Goal: Information Seeking & Learning: Learn about a topic

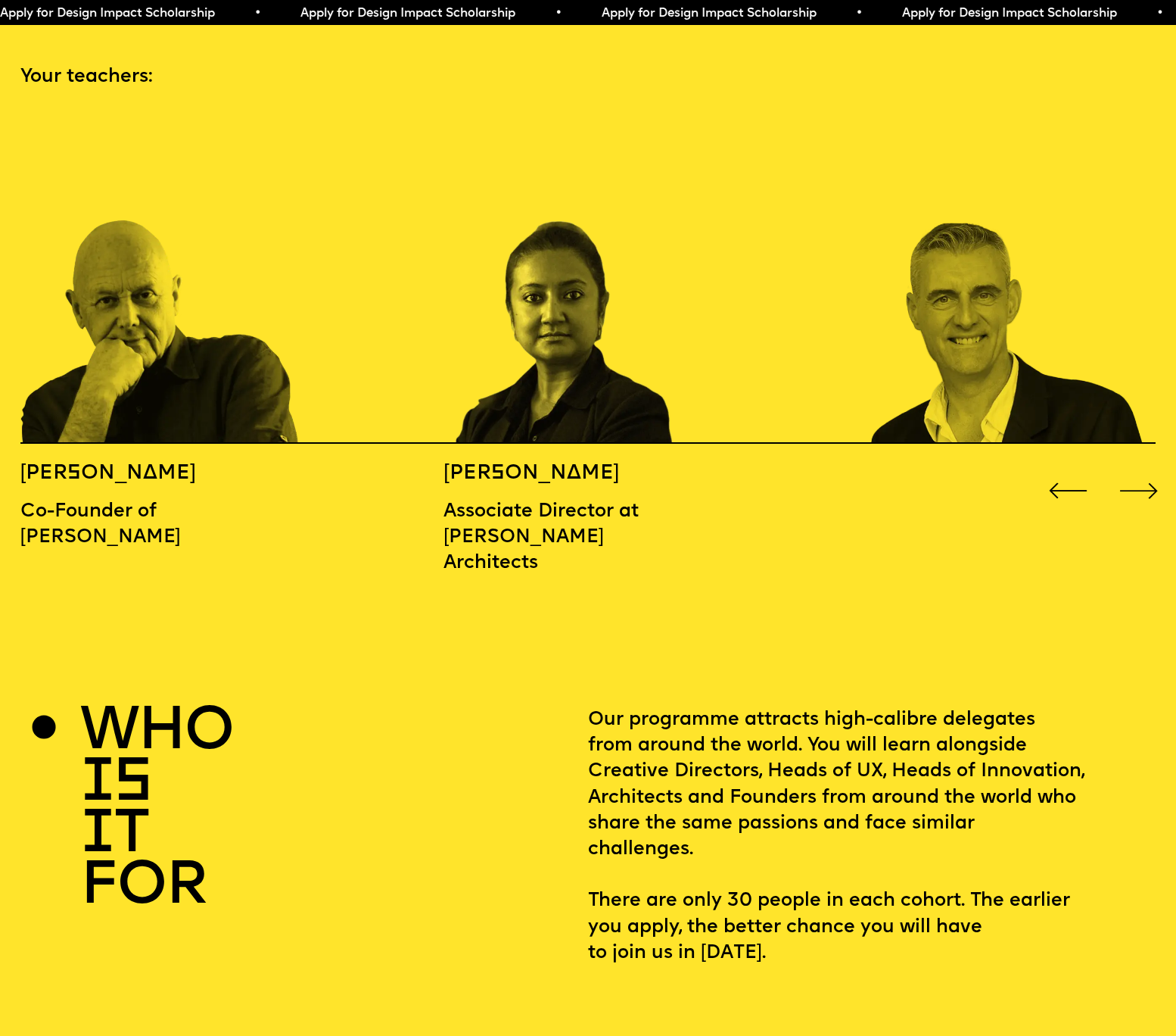
scroll to position [1808, 0]
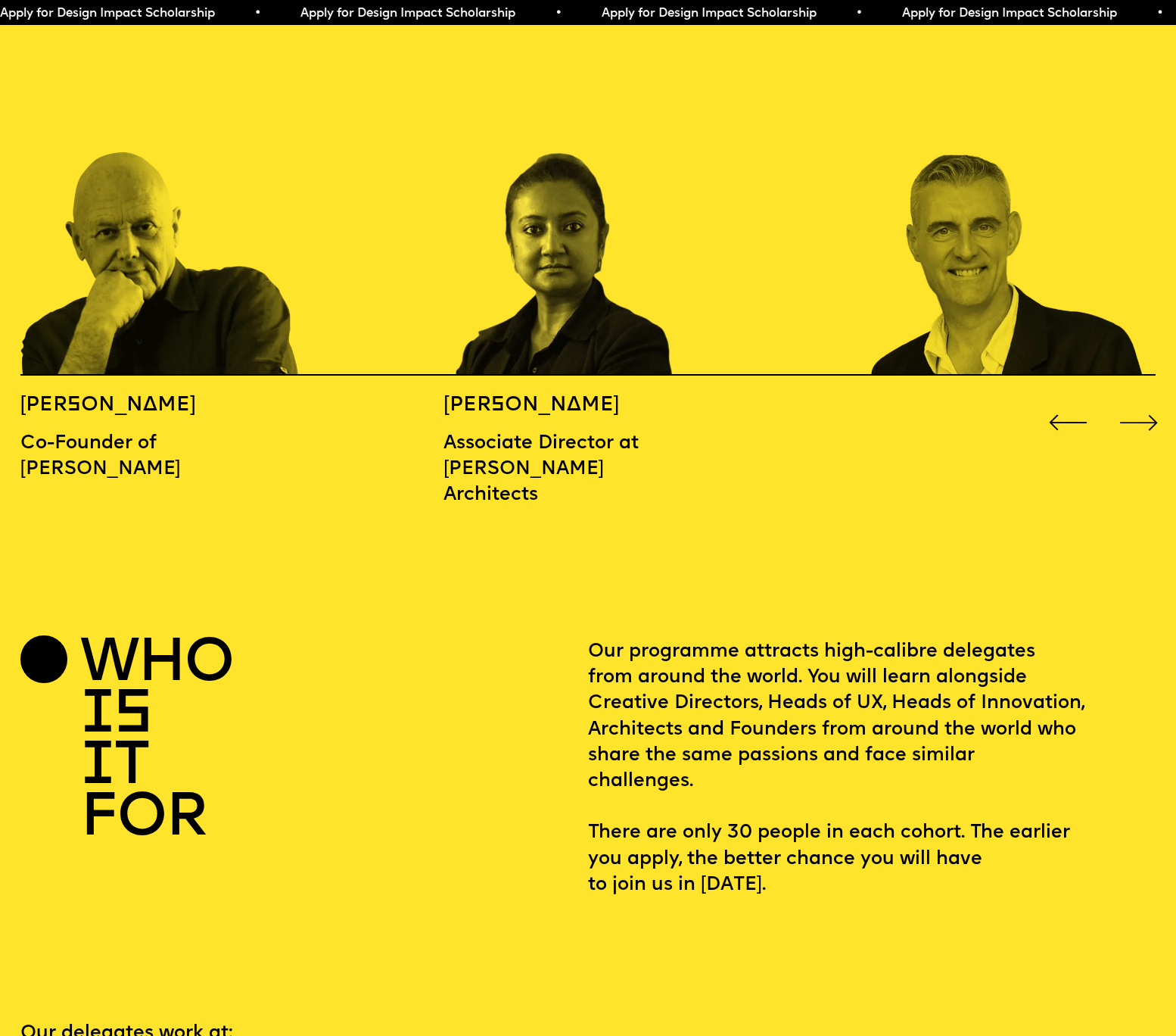
click at [1152, 399] on div "Next slide" at bounding box center [1140, 423] width 47 height 47
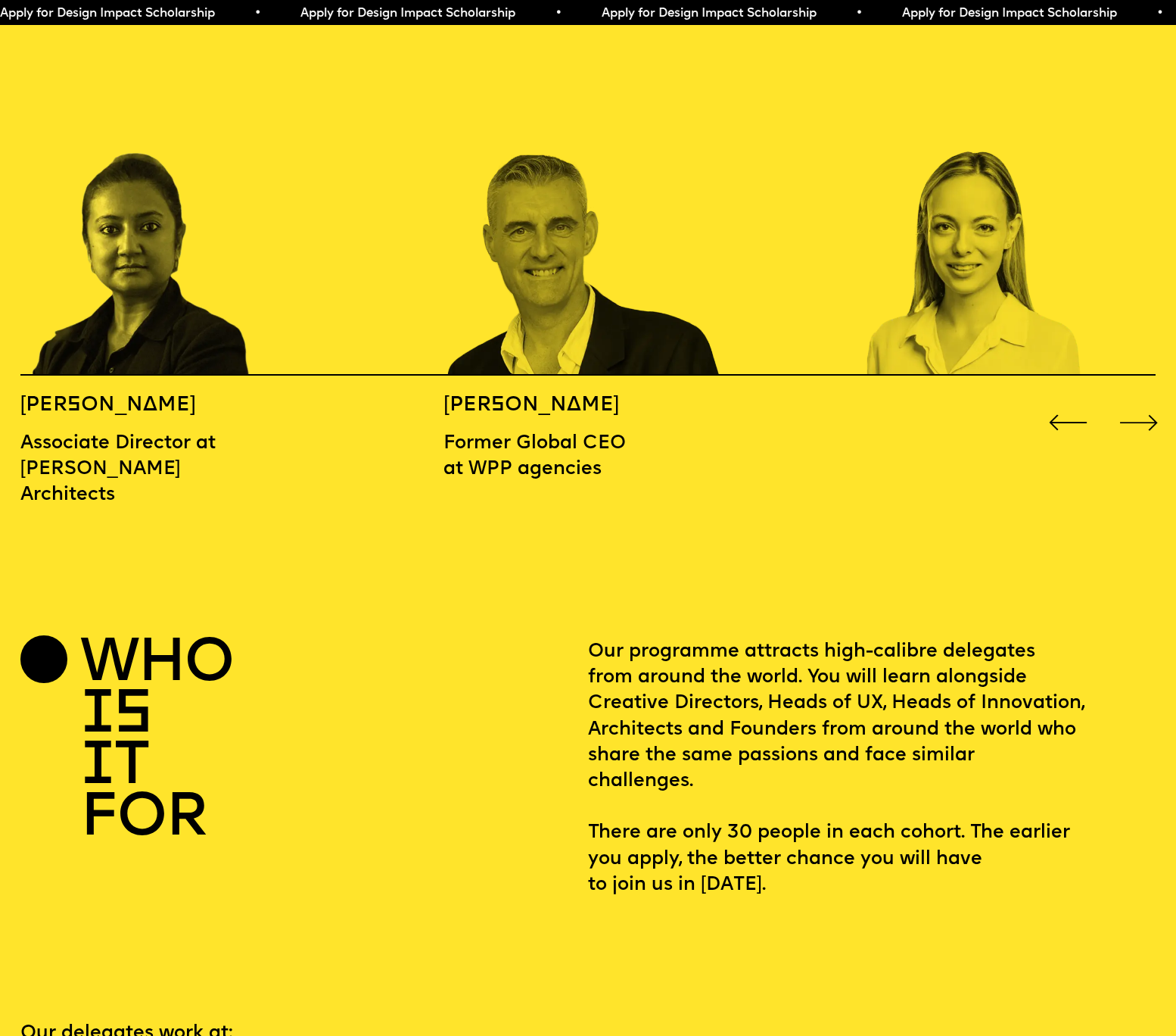
click at [1152, 399] on div "Next slide" at bounding box center [1140, 423] width 47 height 47
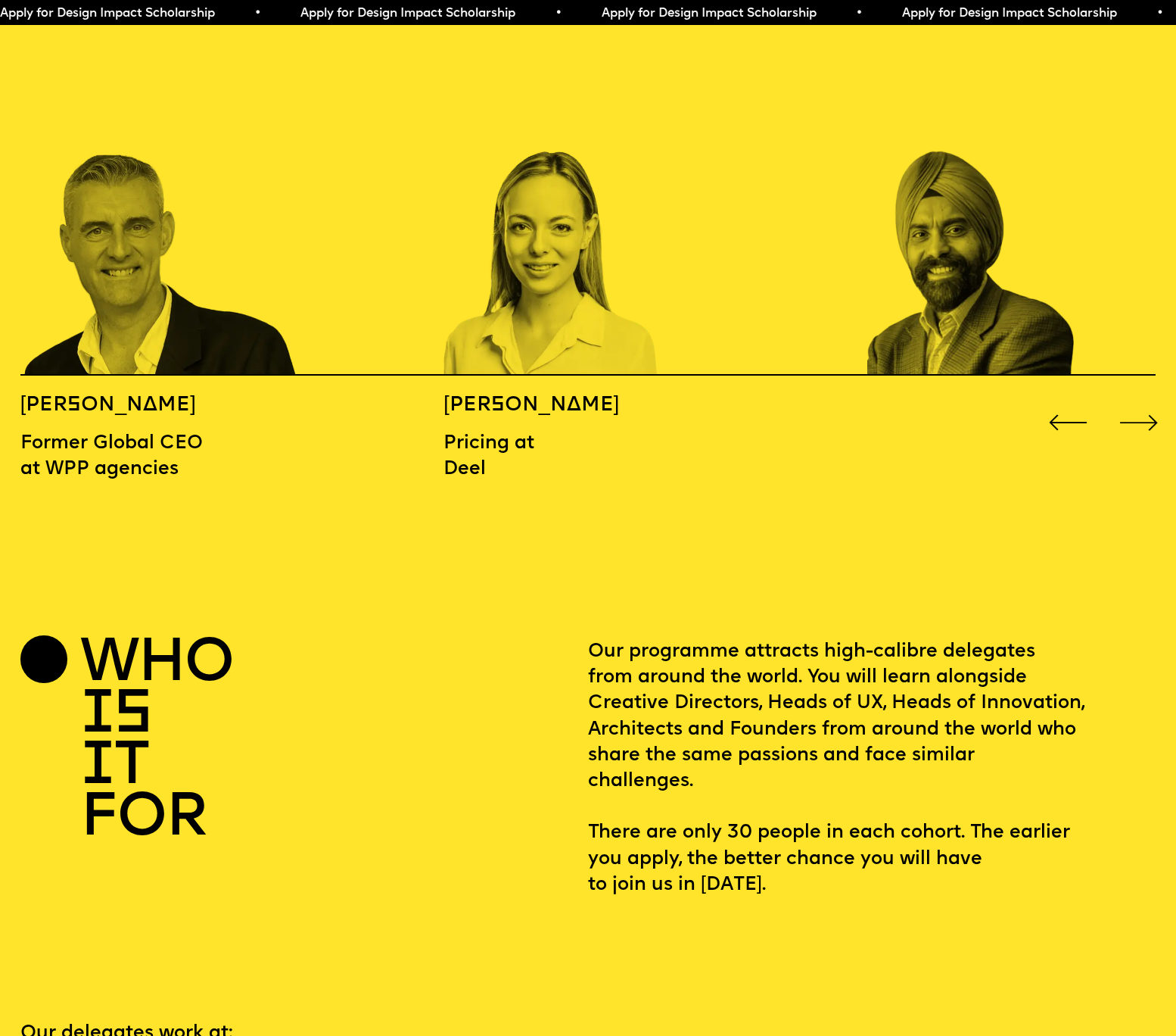
click at [1152, 399] on div "Next slide" at bounding box center [1140, 423] width 47 height 47
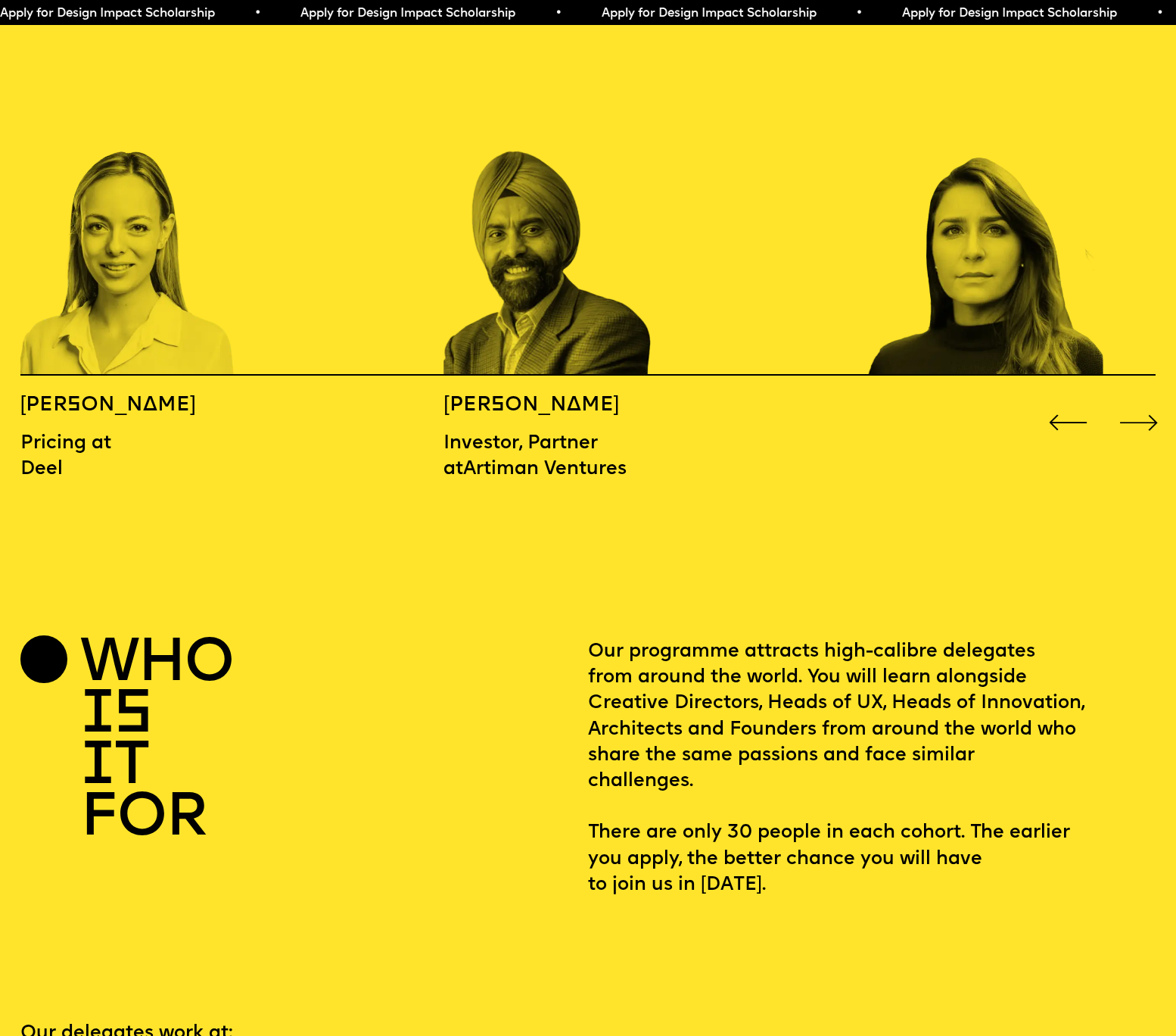
click at [1152, 399] on div "Next slide" at bounding box center [1140, 423] width 47 height 47
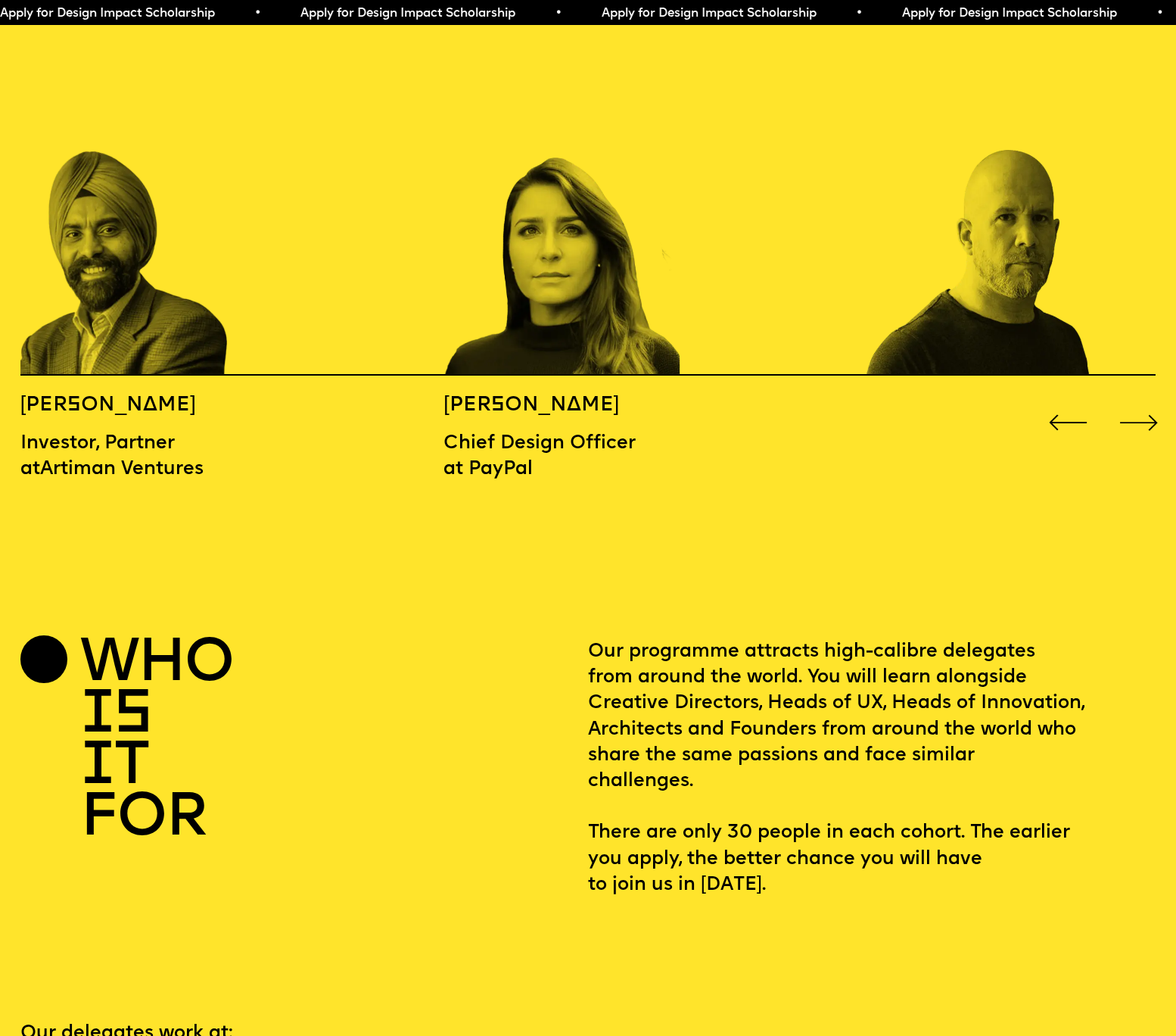
click at [1152, 399] on div "Next slide" at bounding box center [1140, 423] width 47 height 47
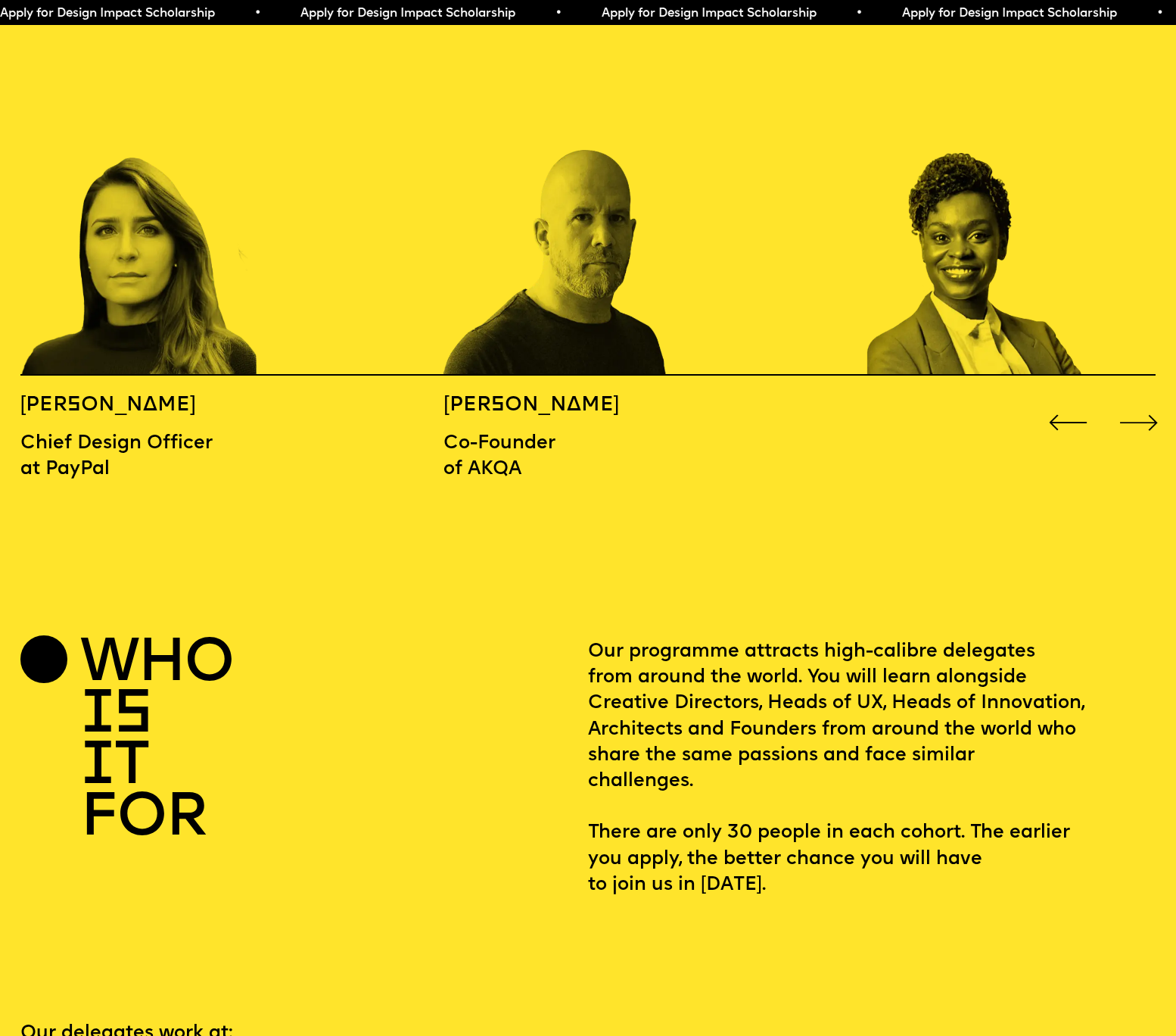
click at [1152, 399] on div "Next slide" at bounding box center [1140, 423] width 47 height 47
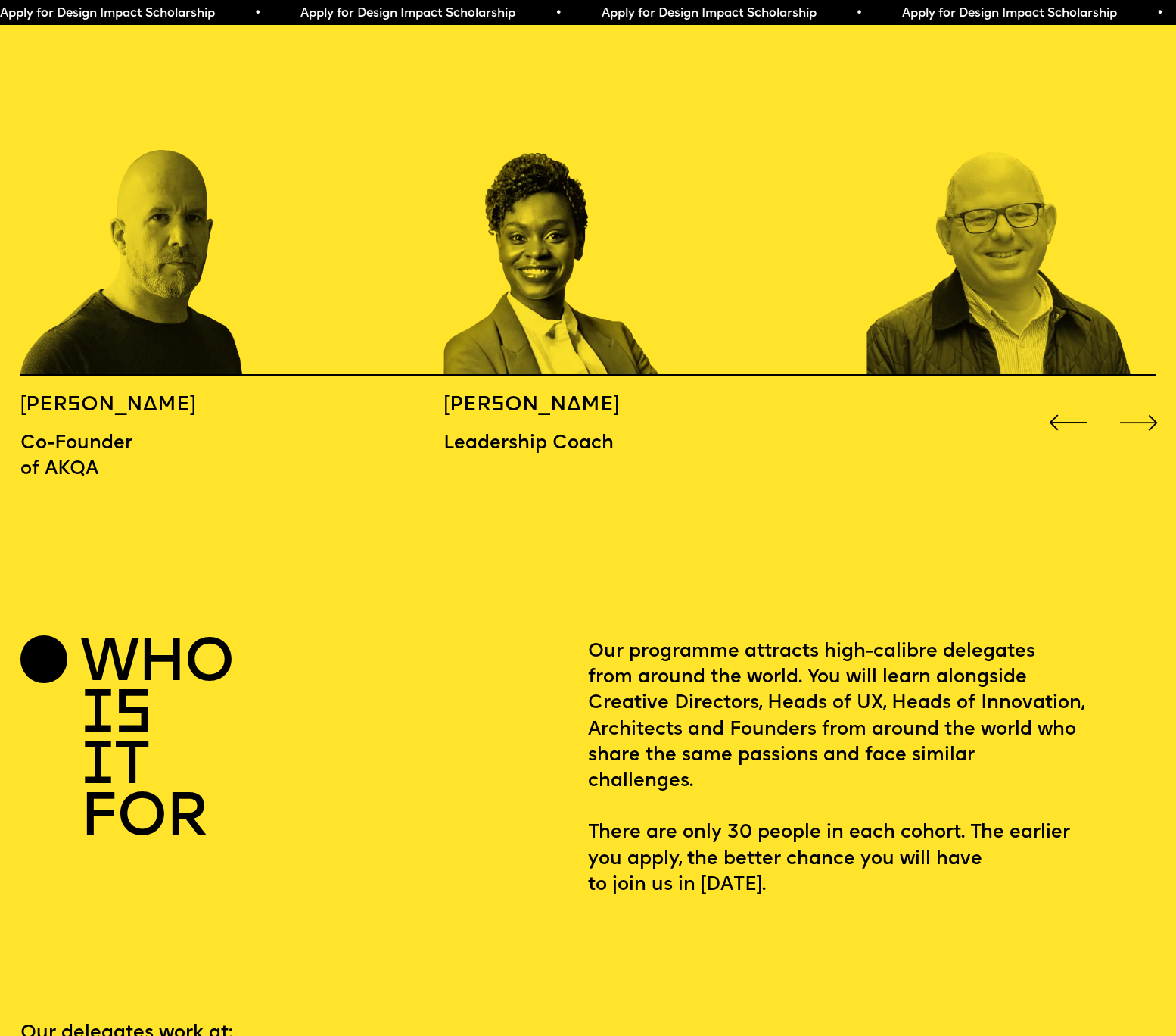
click at [1152, 399] on div "Next slide" at bounding box center [1140, 423] width 47 height 47
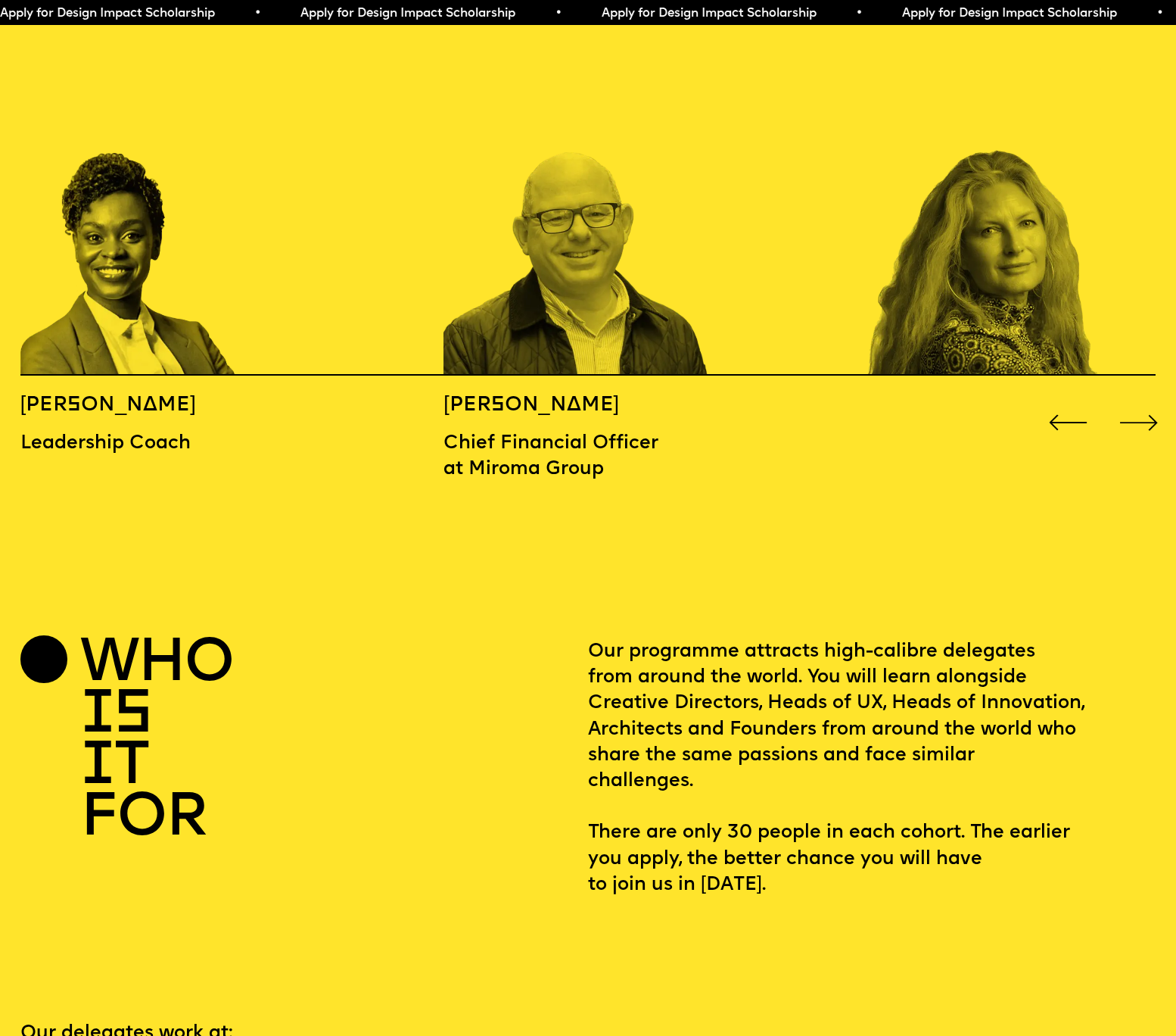
click at [1152, 399] on div "Next slide" at bounding box center [1140, 423] width 47 height 47
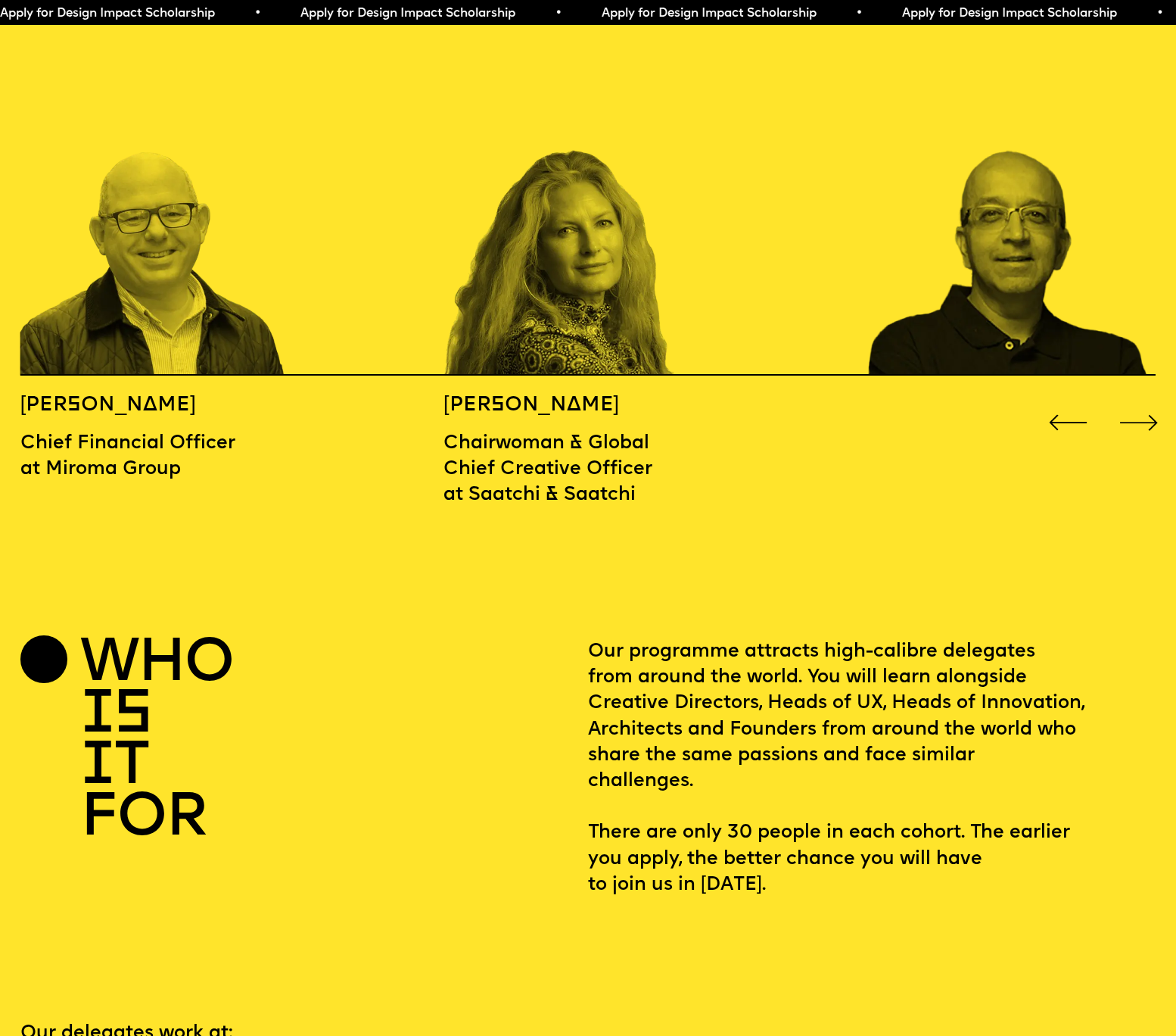
click at [1152, 399] on div "Next slide" at bounding box center [1140, 423] width 47 height 47
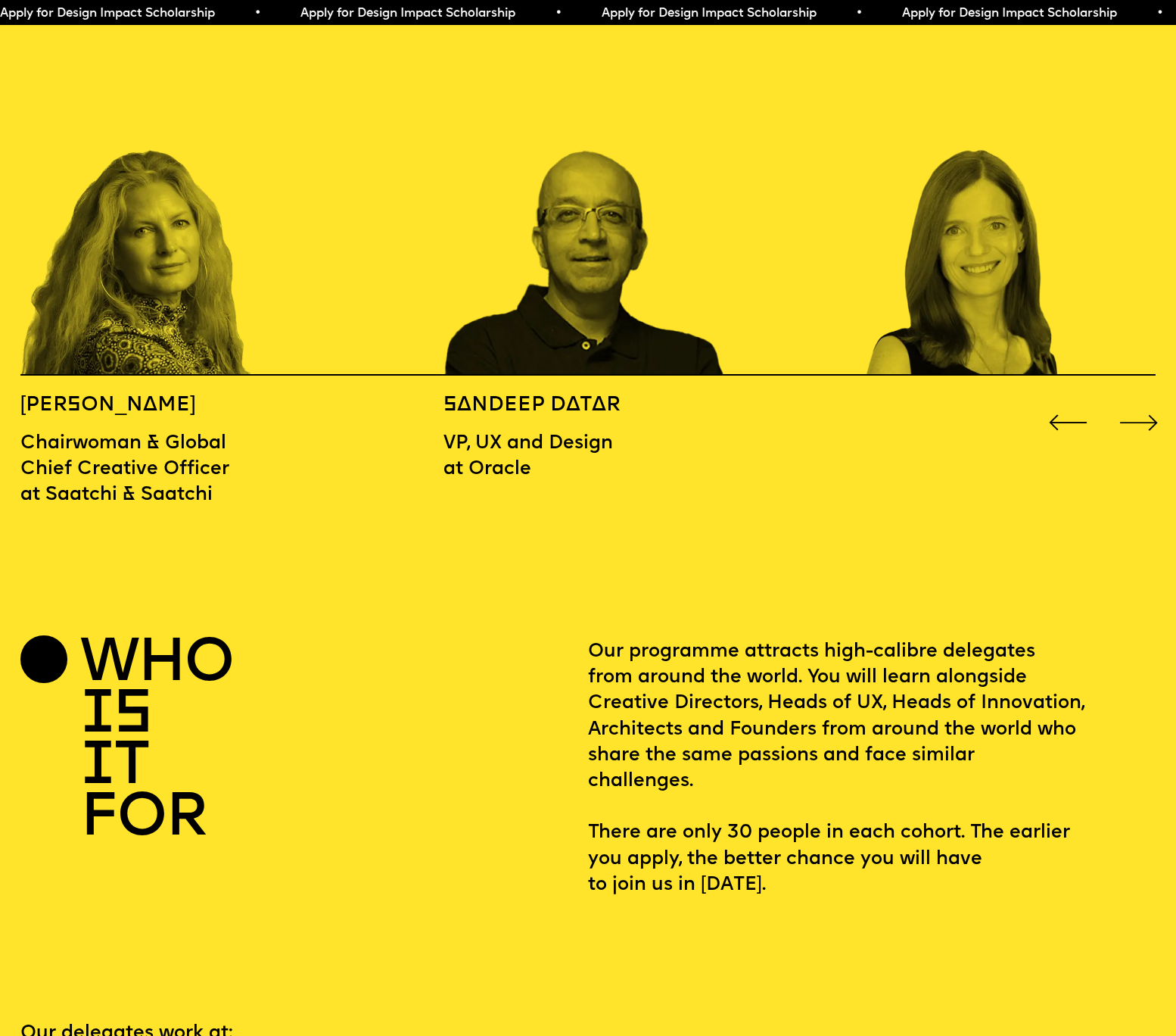
click at [1152, 399] on div "Next slide" at bounding box center [1140, 423] width 47 height 47
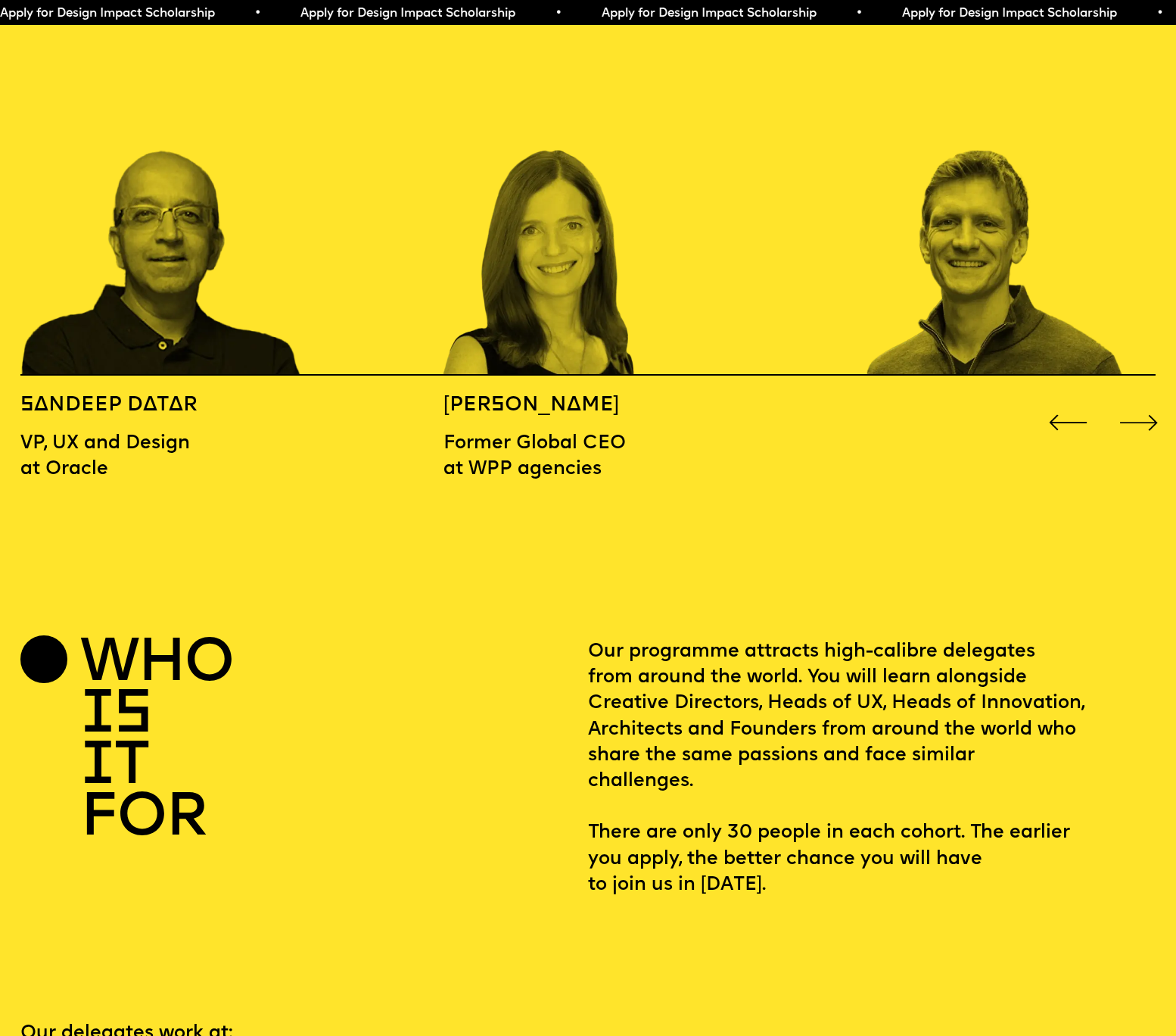
click at [1152, 399] on div "Next slide" at bounding box center [1140, 423] width 47 height 47
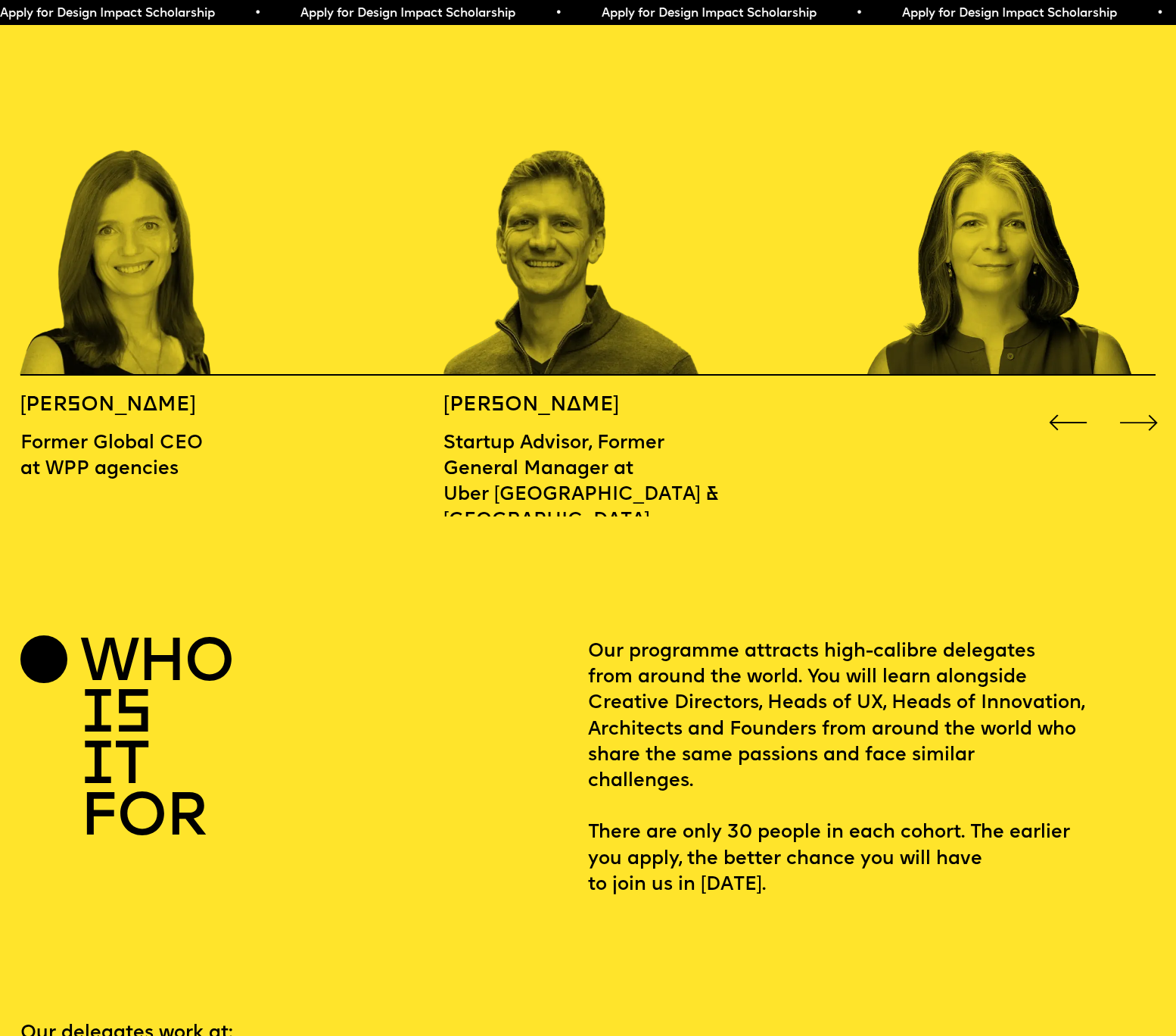
click at [1152, 399] on div "Next slide" at bounding box center [1140, 423] width 47 height 47
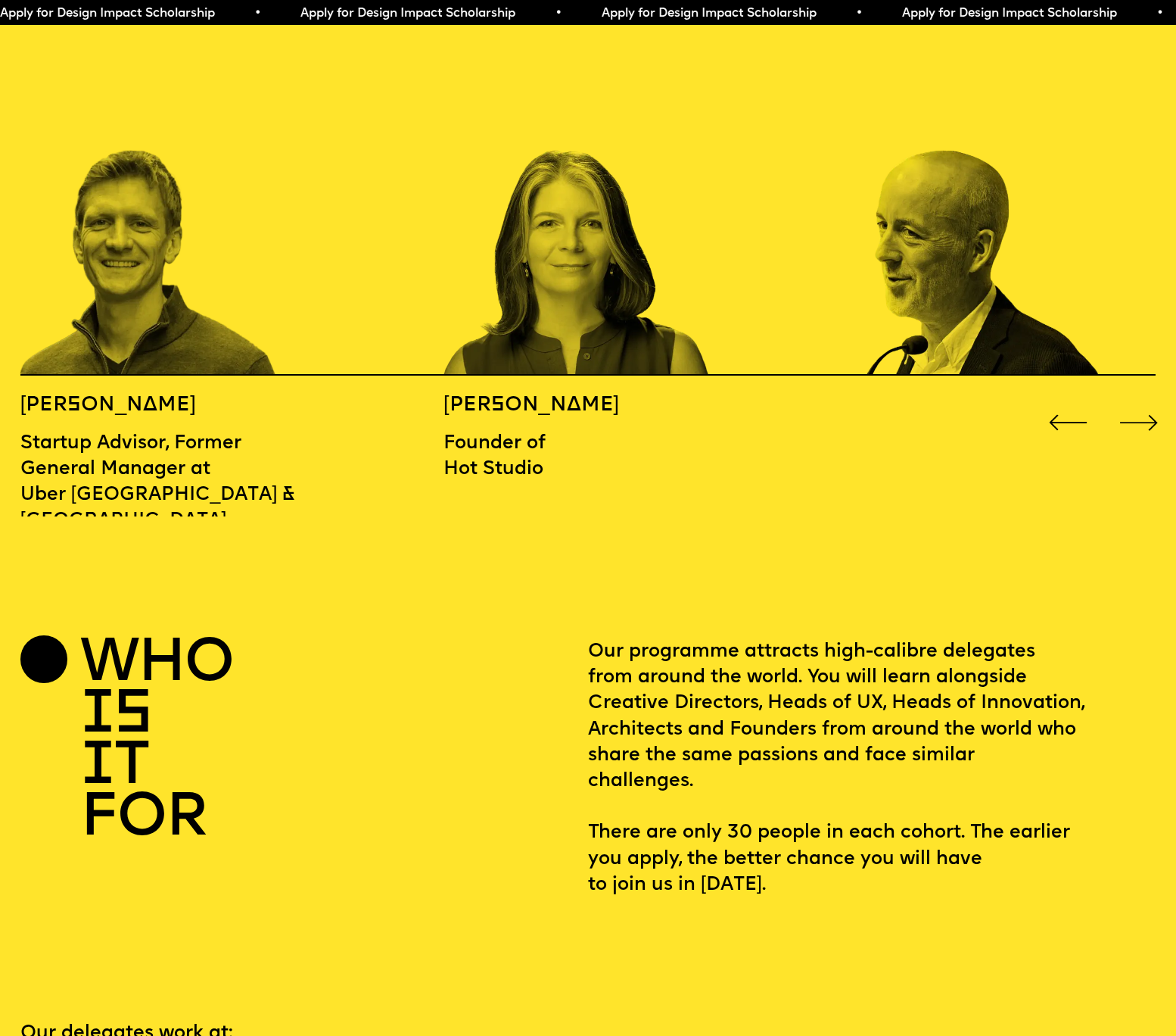
click at [1152, 399] on div "Next slide" at bounding box center [1140, 423] width 47 height 47
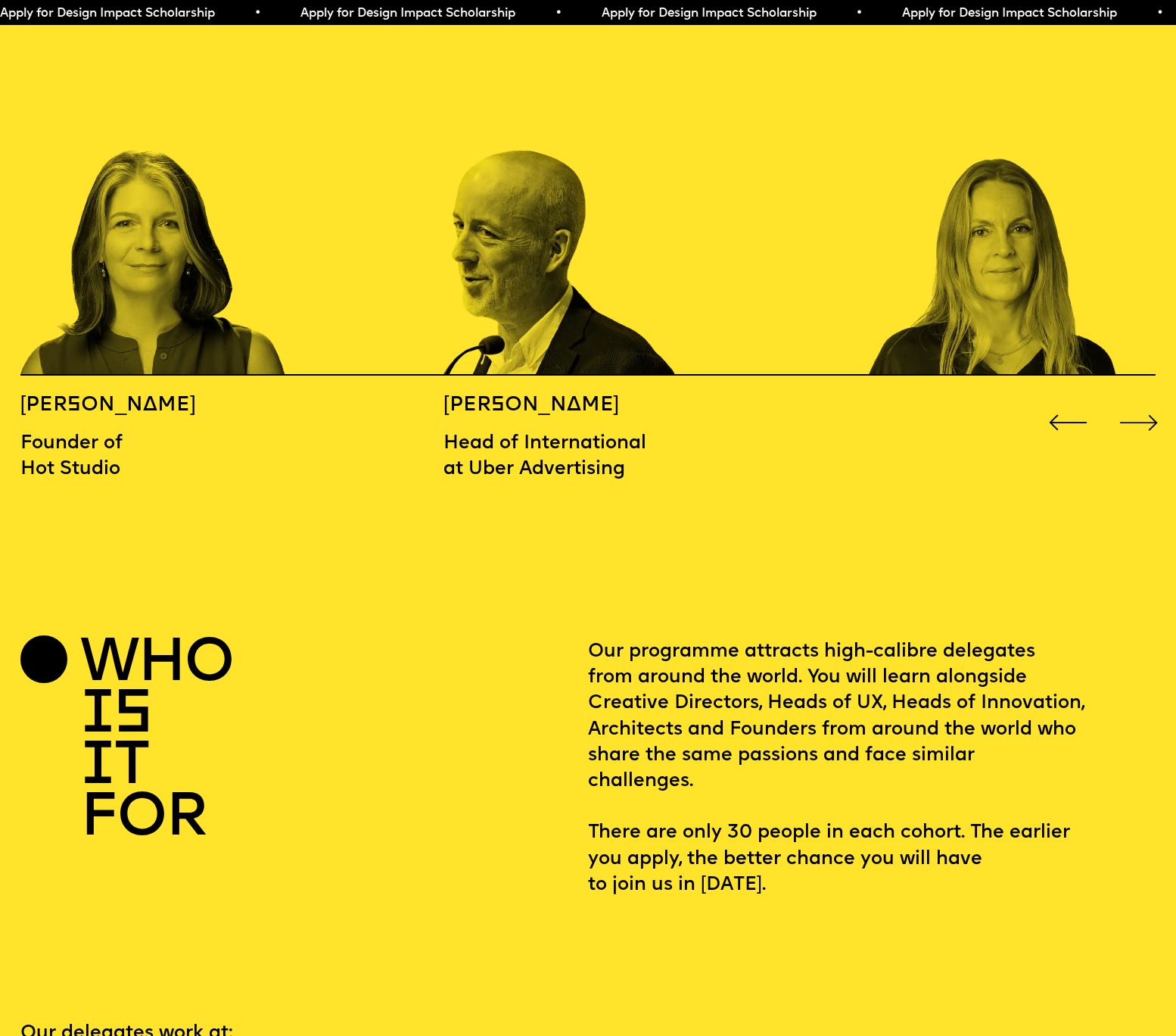
click at [1152, 399] on div "Next slide" at bounding box center [1140, 423] width 47 height 47
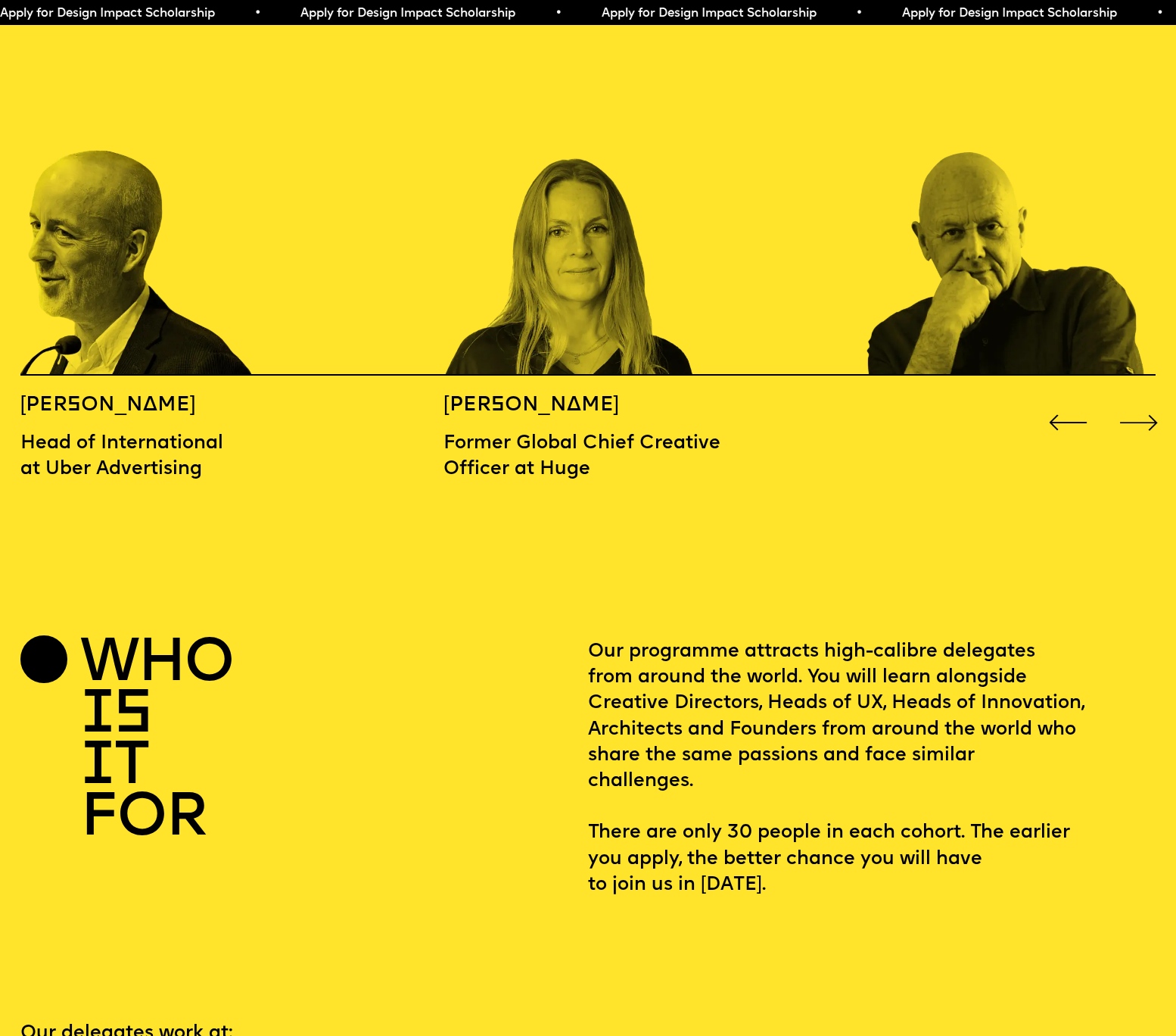
click at [1152, 399] on div "Next slide" at bounding box center [1140, 423] width 47 height 47
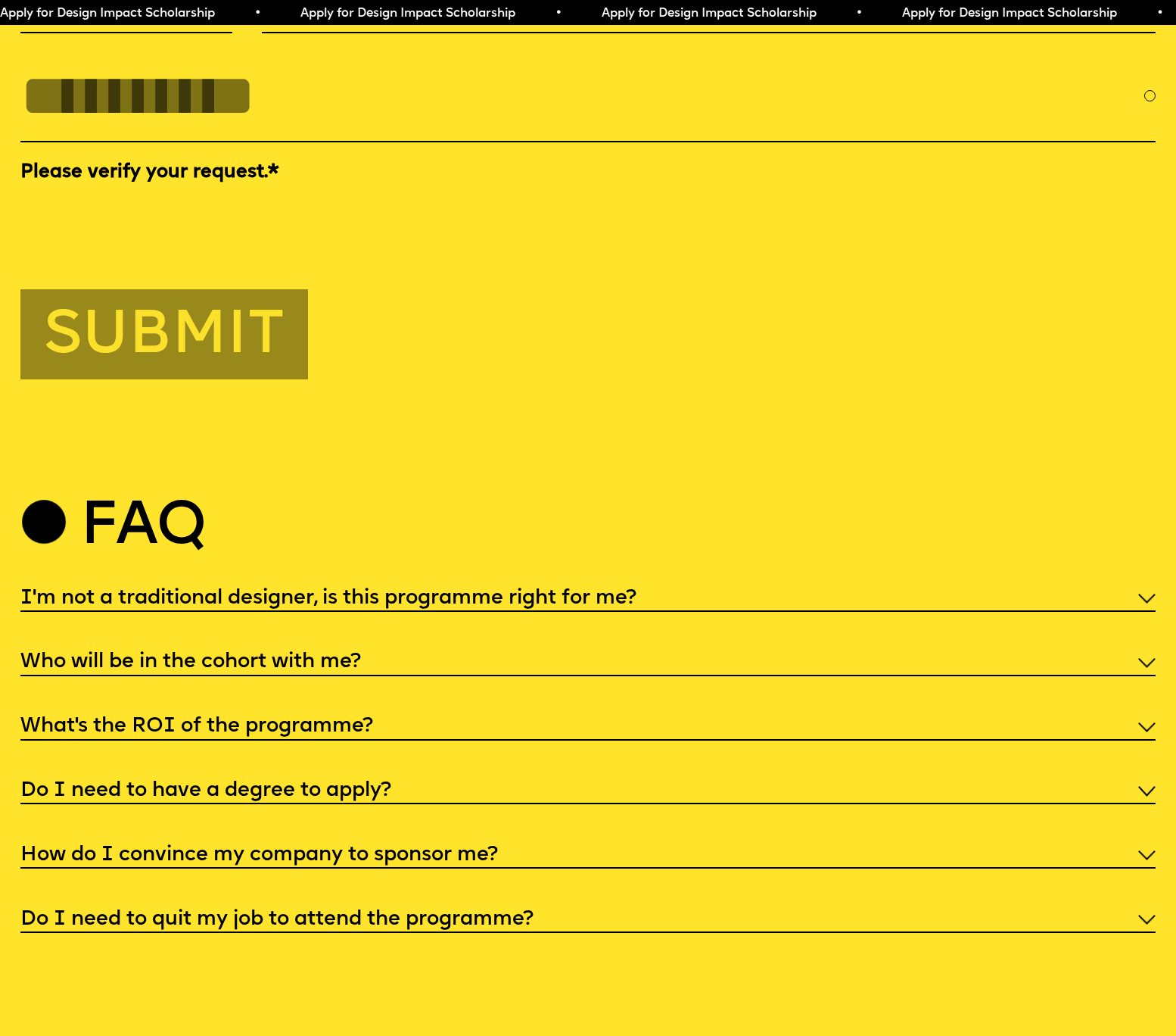
scroll to position [5766, 0]
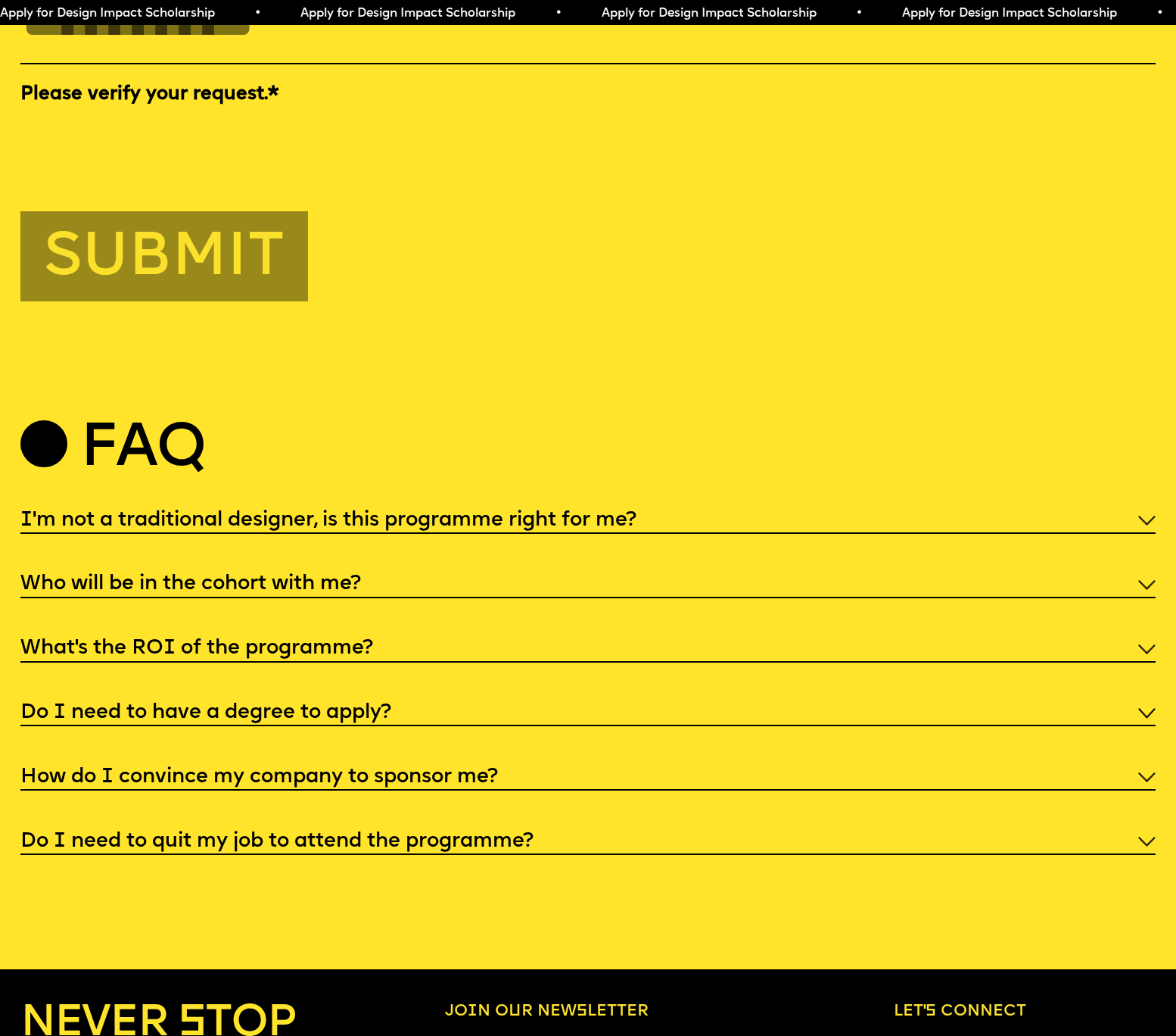
click at [1152, 826] on div "Do I need to quit my job to attend the programme?" at bounding box center [588, 840] width 1135 height 28
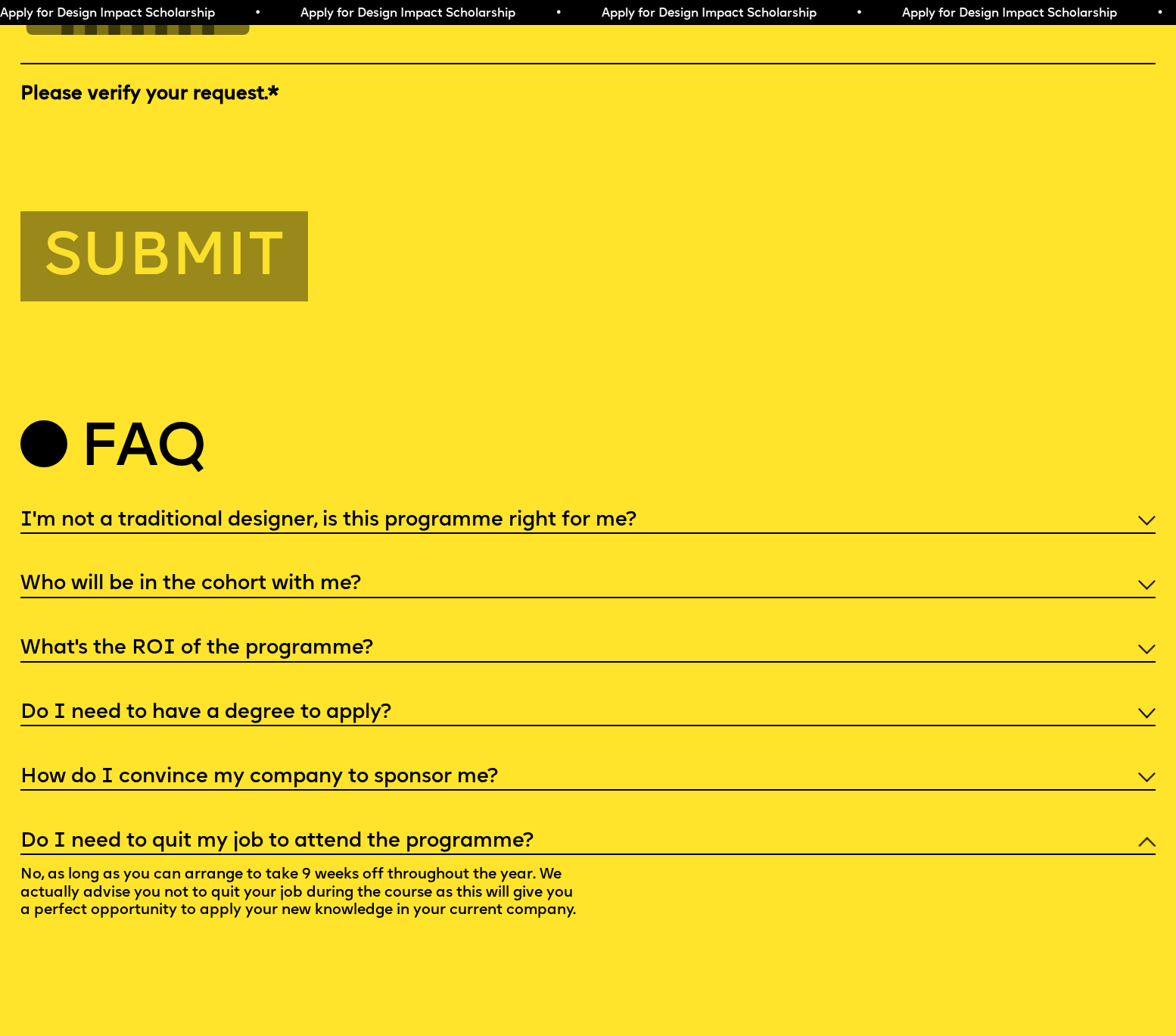
click at [1137, 762] on div "How do I convince my company to sponsor me?" at bounding box center [588, 776] width 1135 height 28
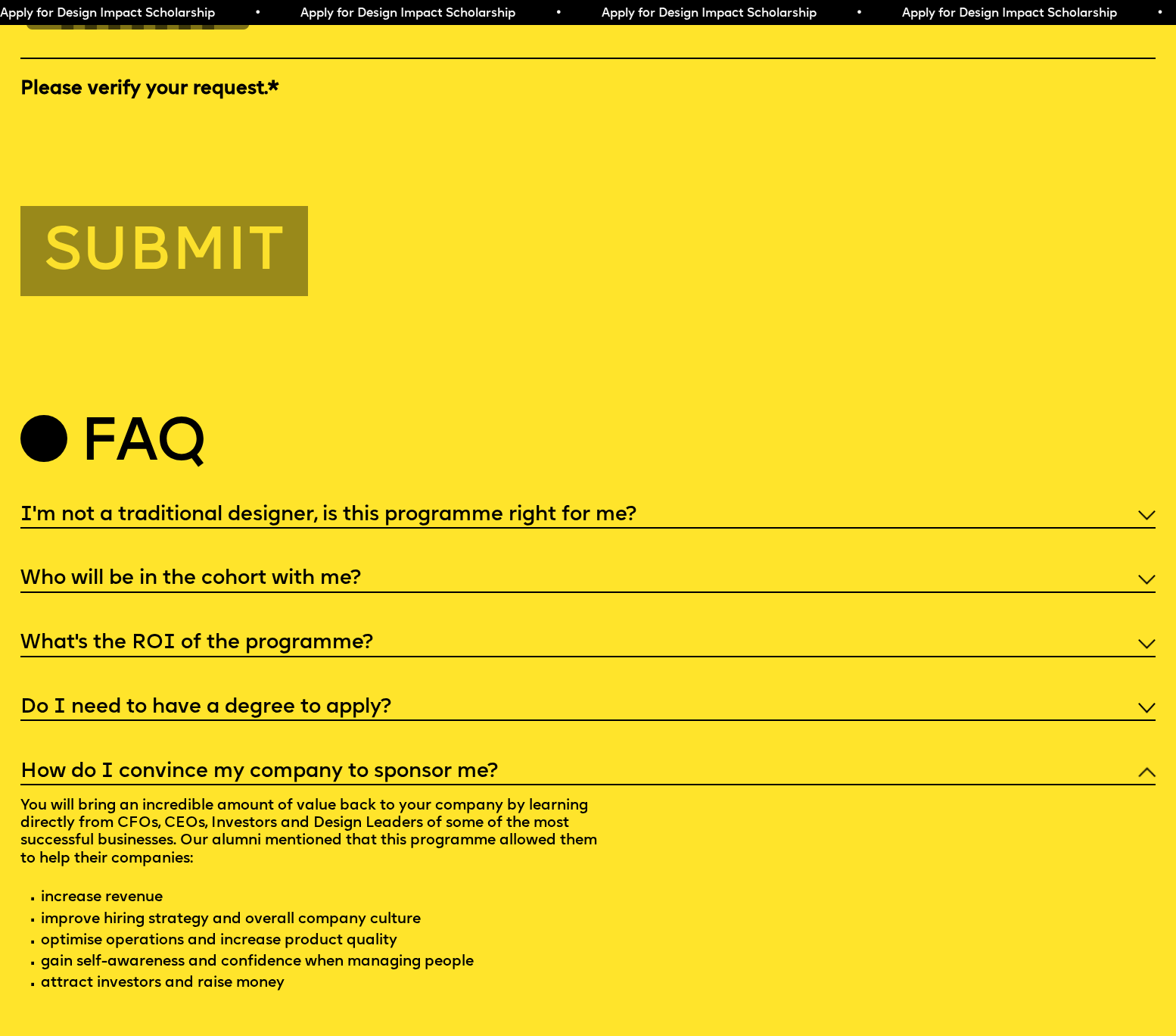
scroll to position [5771, 0]
click at [1140, 692] on div "Do I need to have a degree to apply?" at bounding box center [588, 706] width 1135 height 28
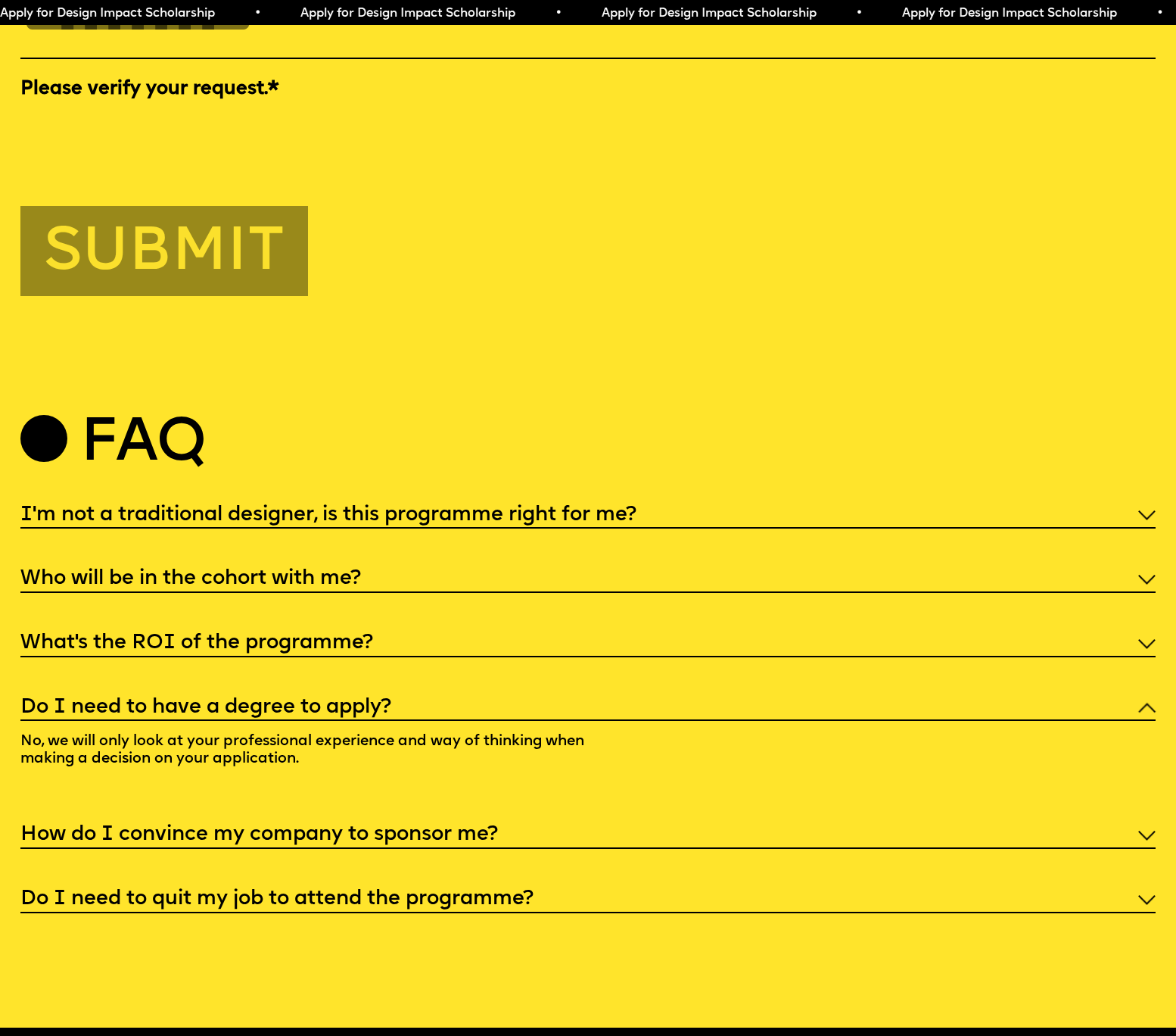
click at [1143, 628] on div "What’s the ROI of the programme?" at bounding box center [588, 642] width 1135 height 28
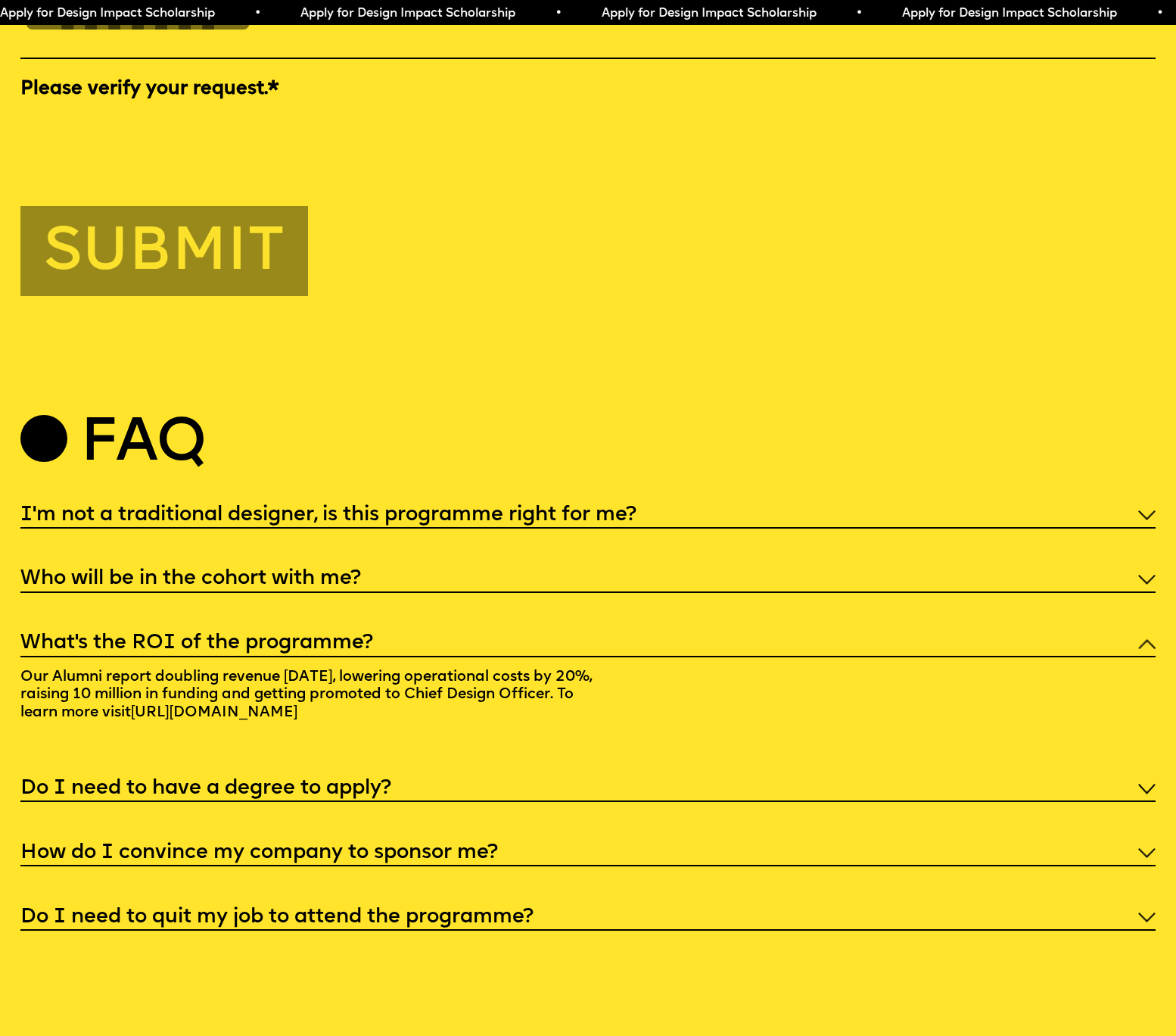
click at [1147, 574] on img at bounding box center [1147, 579] width 17 height 10
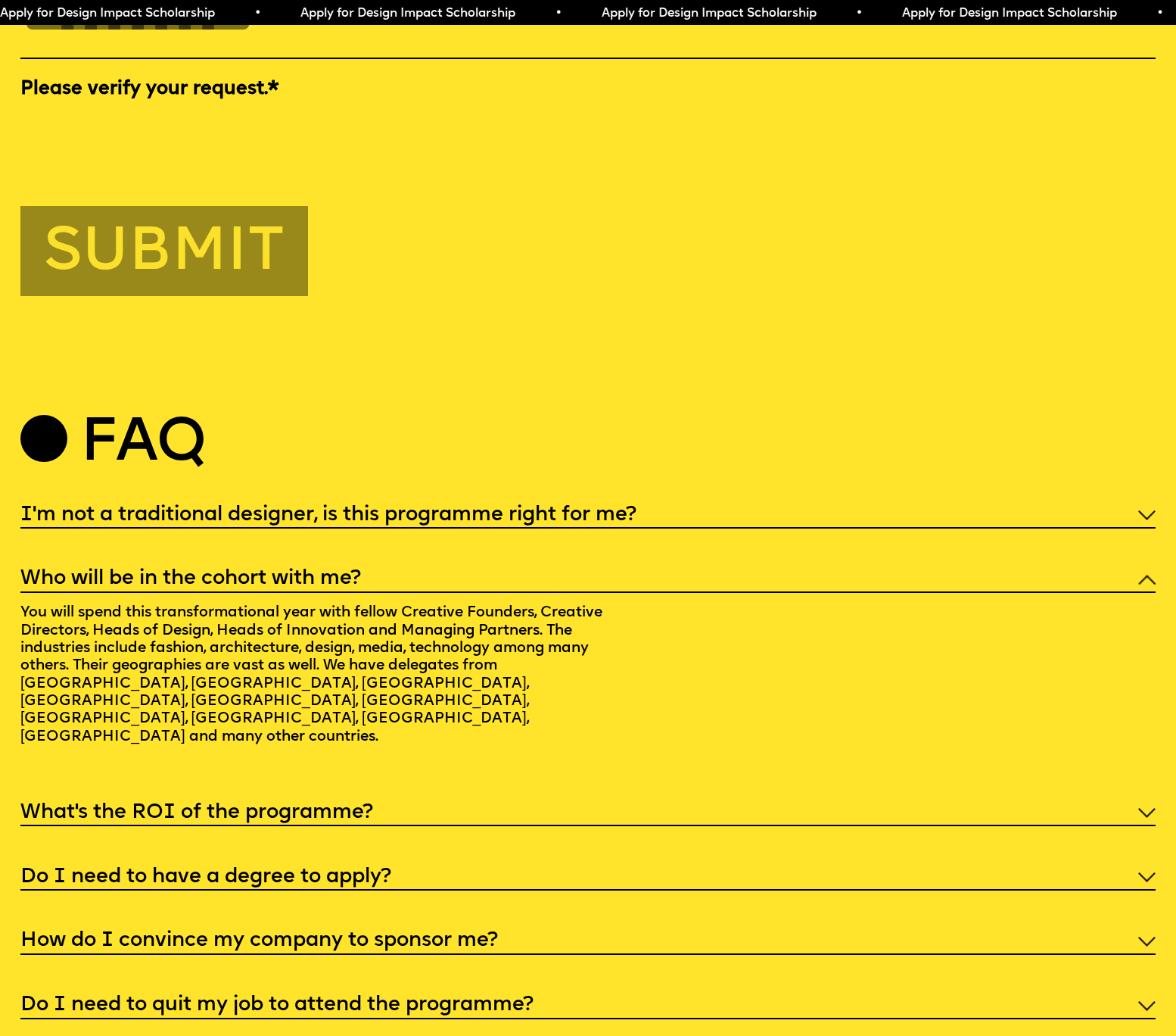
click at [1144, 510] on img at bounding box center [1147, 515] width 17 height 10
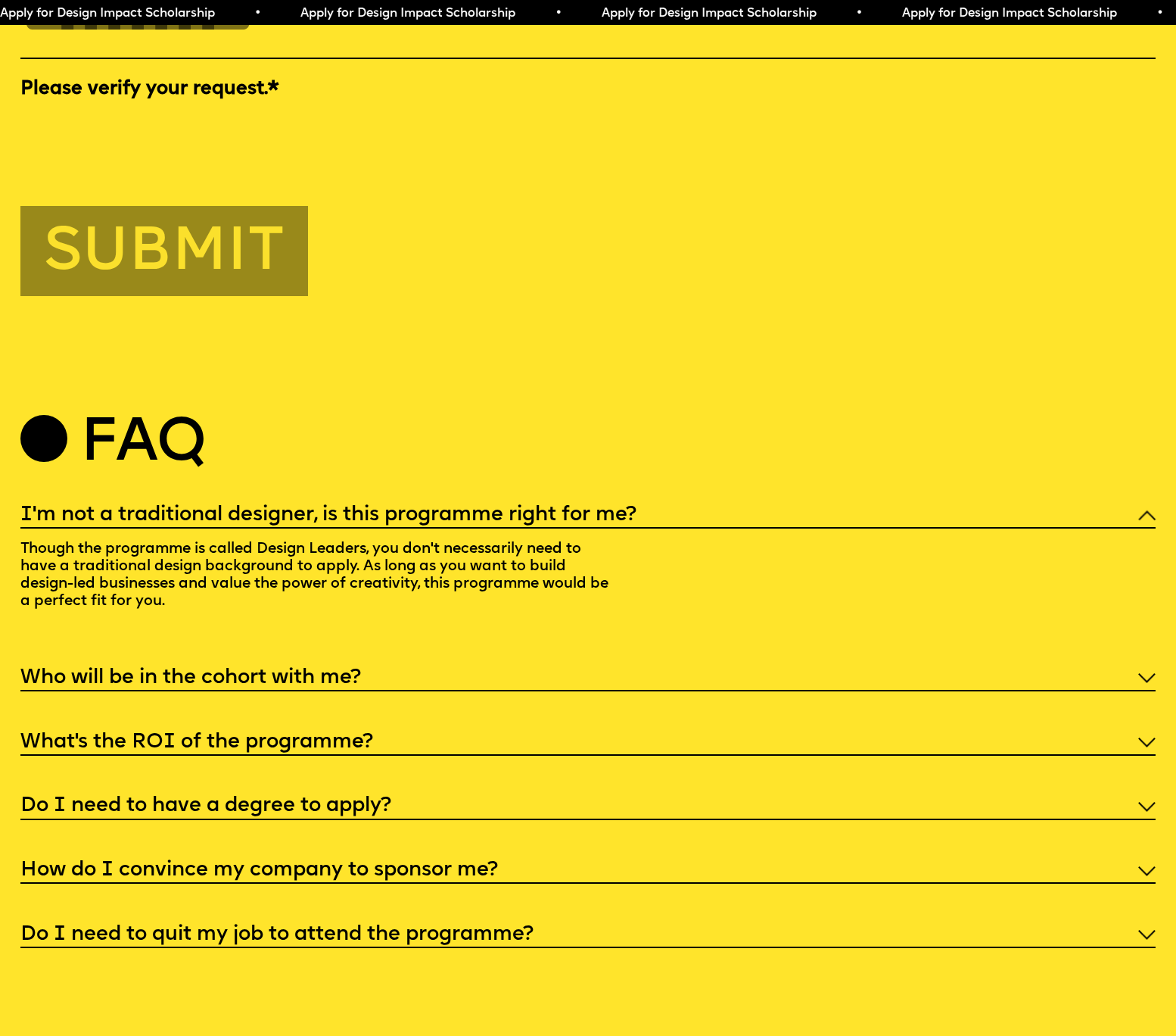
click at [715, 15] on span "Apply for Design Impact Scholarship • Apply for Design Impact Scholarship • App…" at bounding box center [750, 13] width 1504 height 12
